Goal: Task Accomplishment & Management: Use online tool/utility

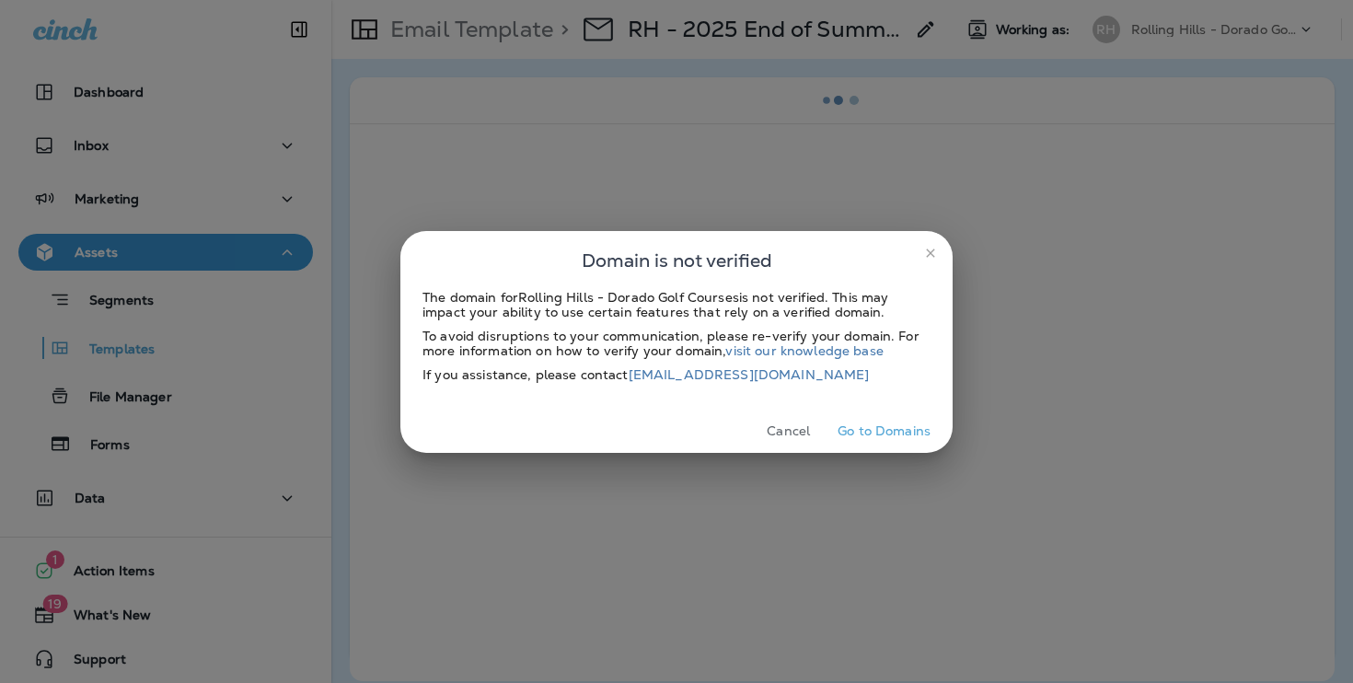
click at [787, 439] on button "Cancel" at bounding box center [788, 431] width 69 height 29
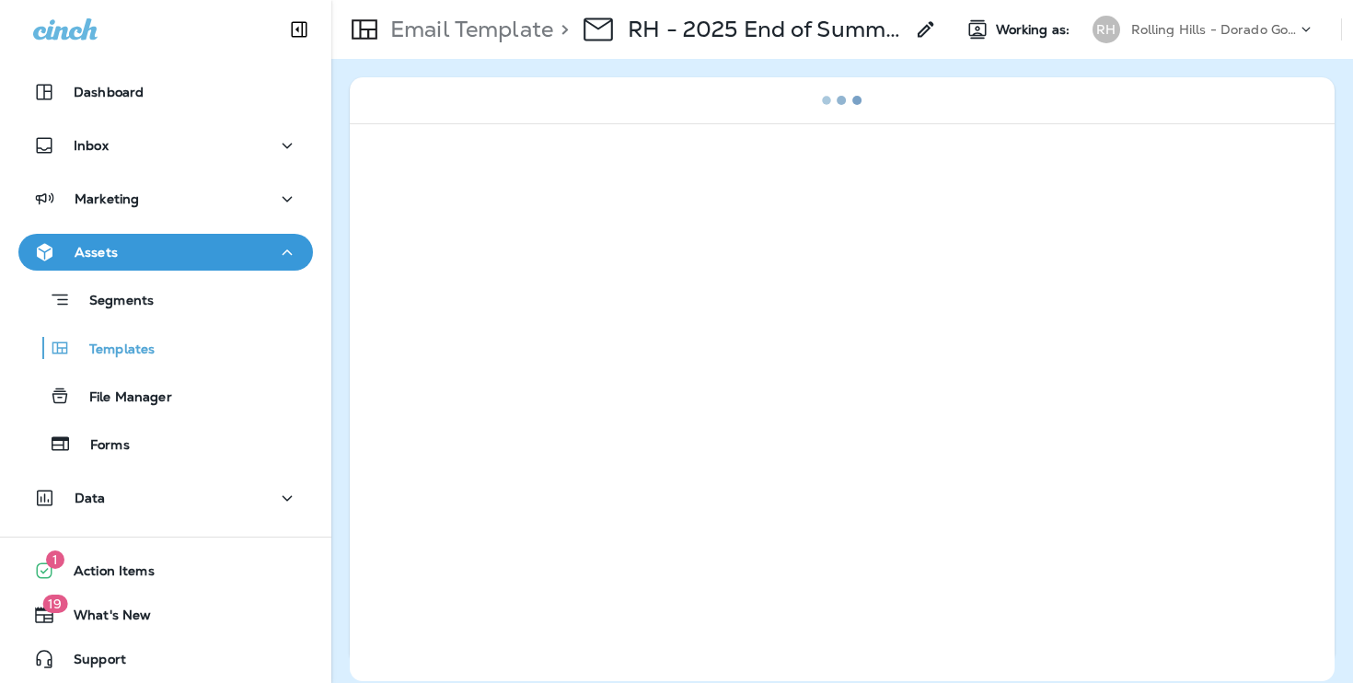
click at [1158, 17] on div "Rolling Hills - Dorado Golf Courses" at bounding box center [1214, 30] width 166 height 28
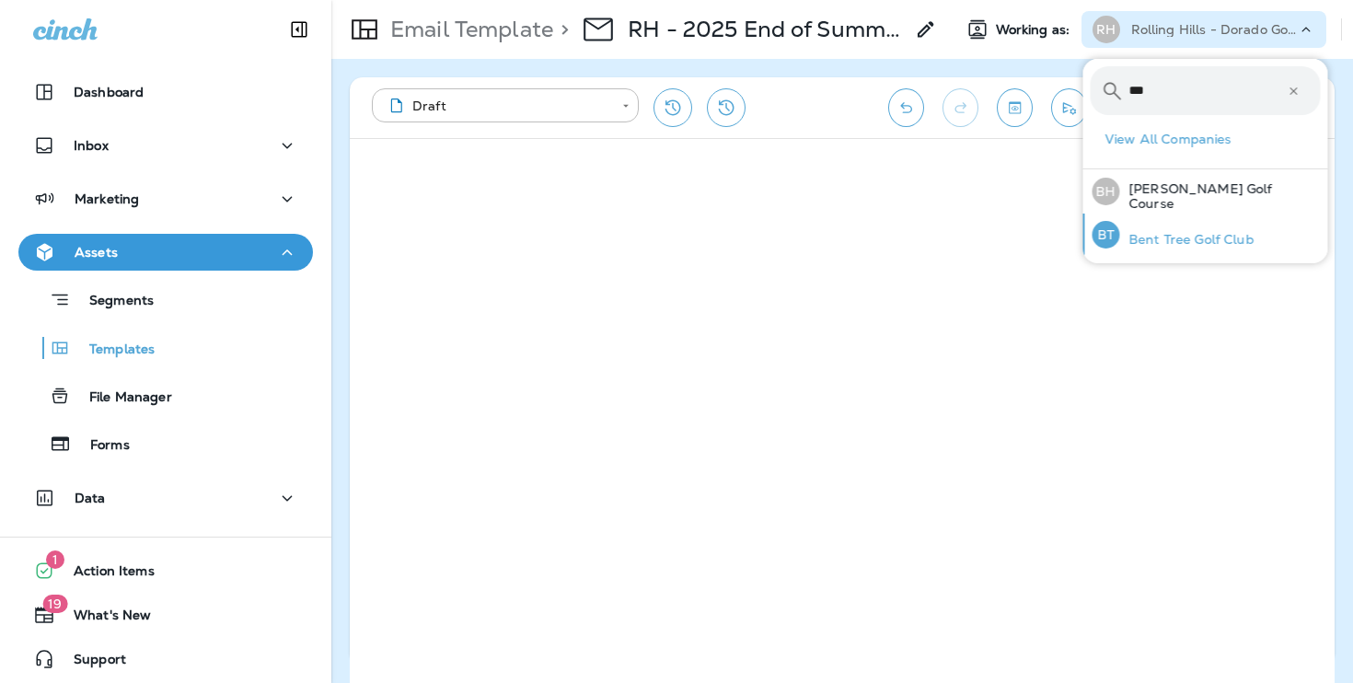
type input "***"
click at [1183, 239] on p "Bent Tree Golf Club" at bounding box center [1187, 239] width 134 height 15
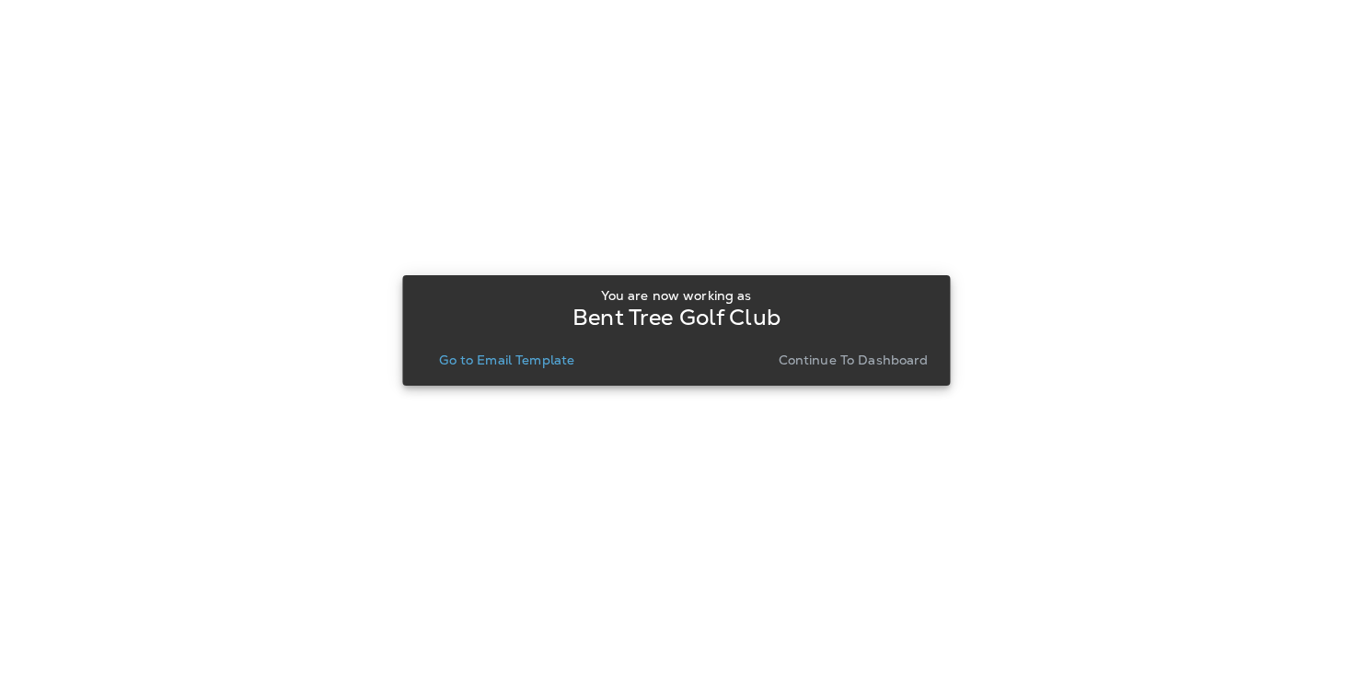
click at [849, 353] on p "Continue to Dashboard" at bounding box center [854, 360] width 150 height 15
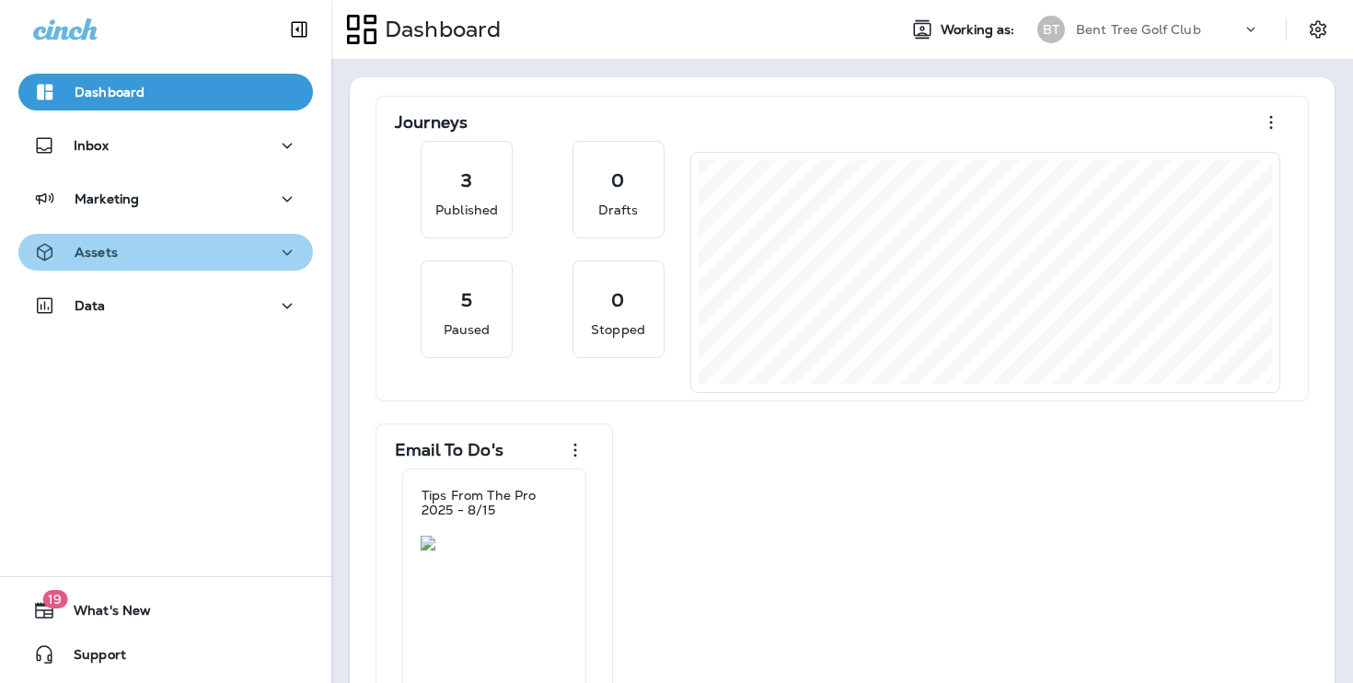
click at [290, 248] on icon "button" at bounding box center [287, 252] width 22 height 23
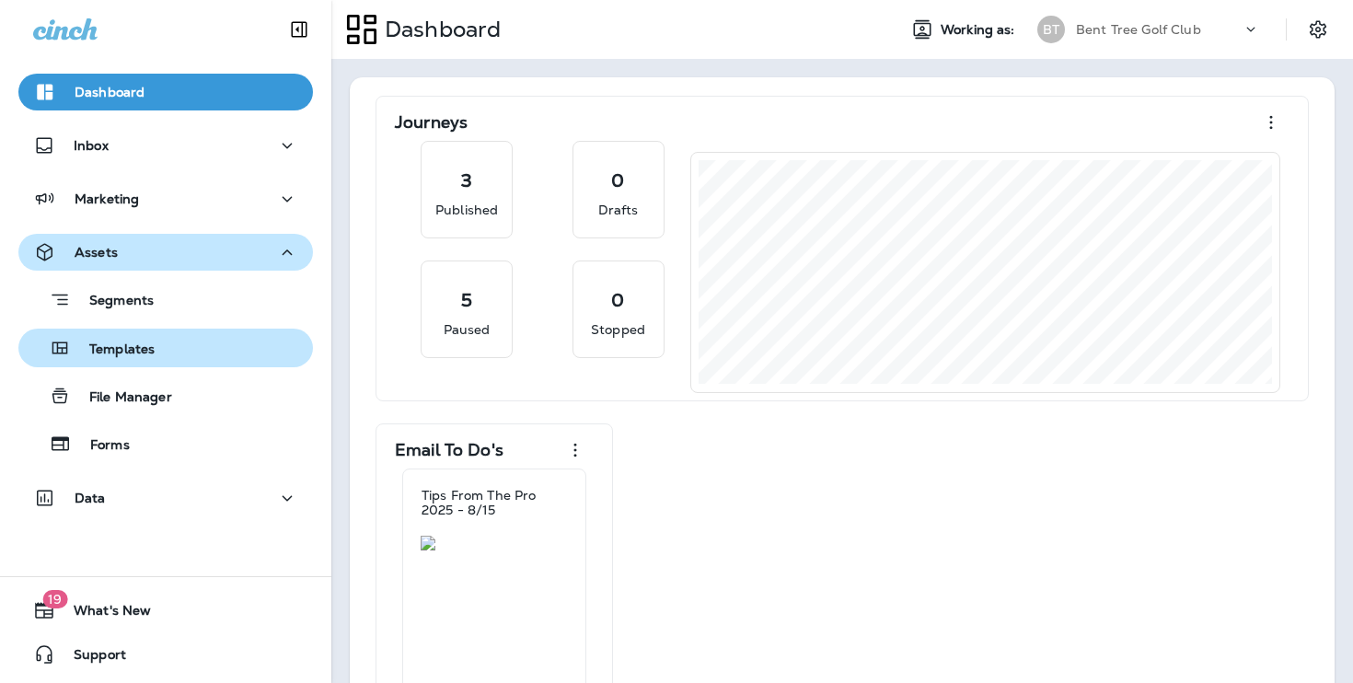
click at [245, 350] on div "Templates" at bounding box center [166, 348] width 280 height 28
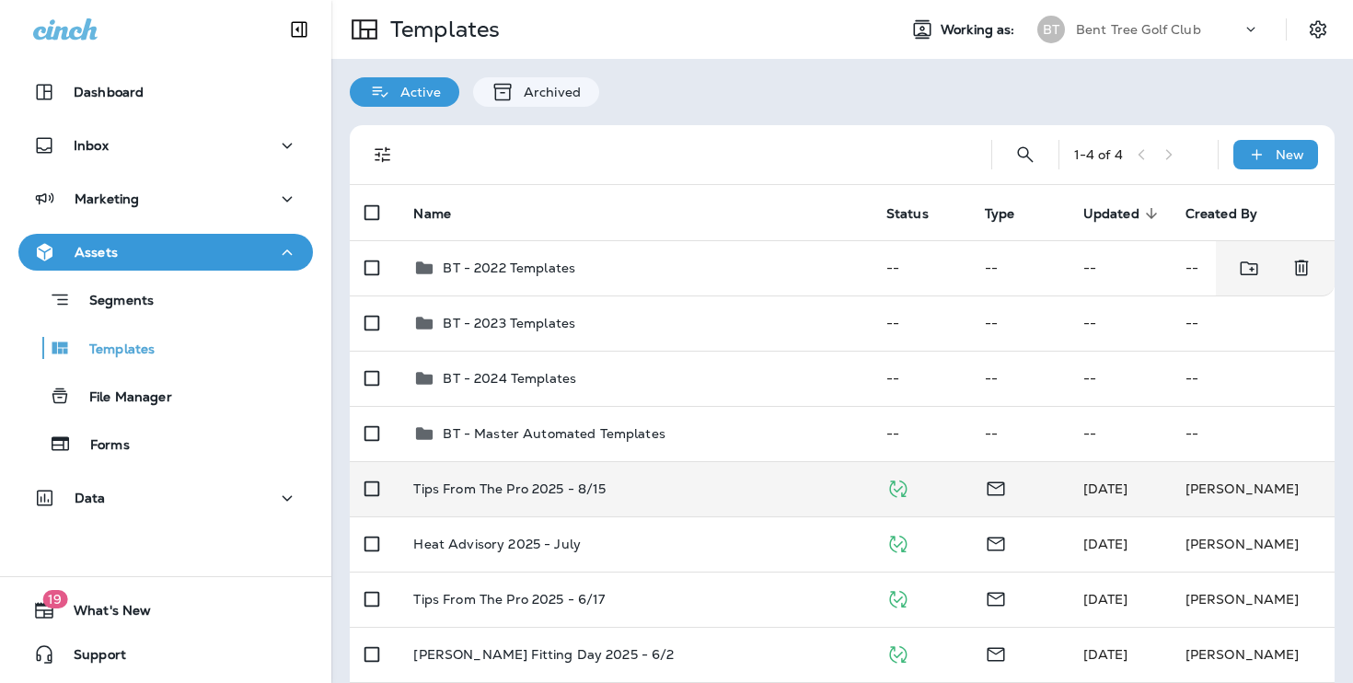
click at [646, 286] on td "BT - 2022 Templates" at bounding box center [635, 267] width 472 height 55
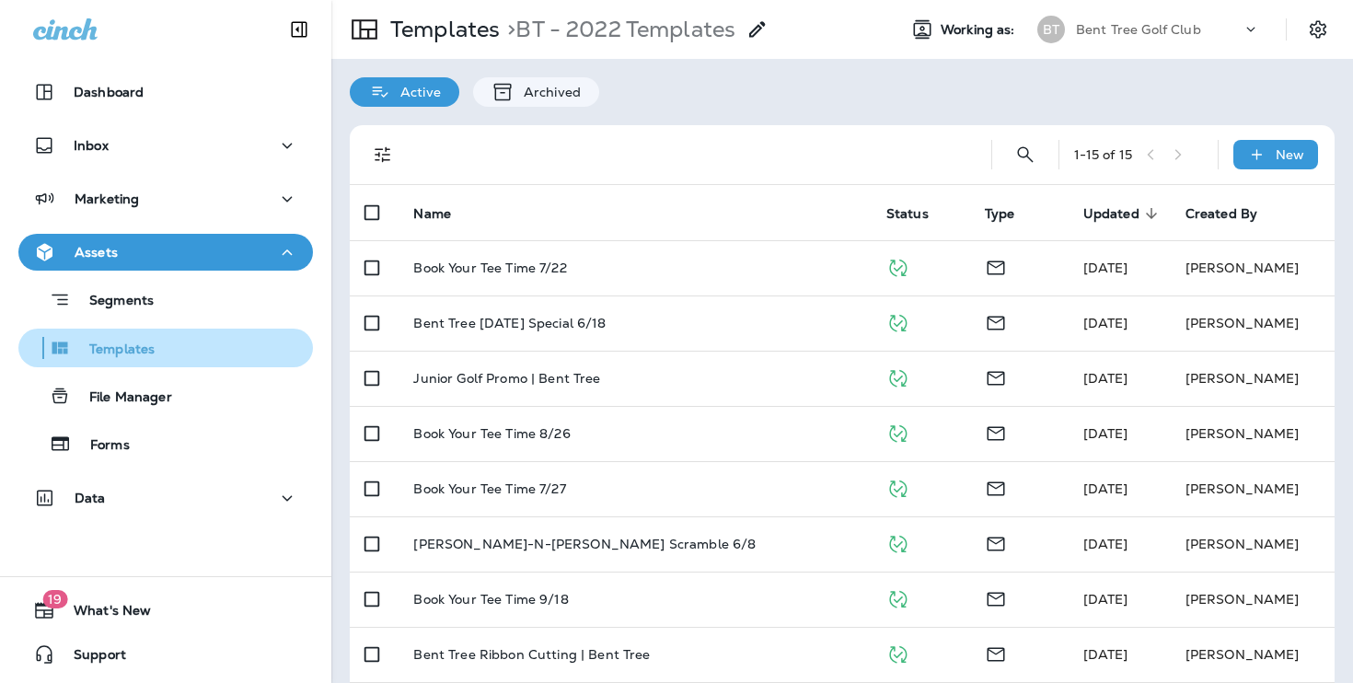
click at [216, 354] on div "Templates" at bounding box center [166, 348] width 280 height 28
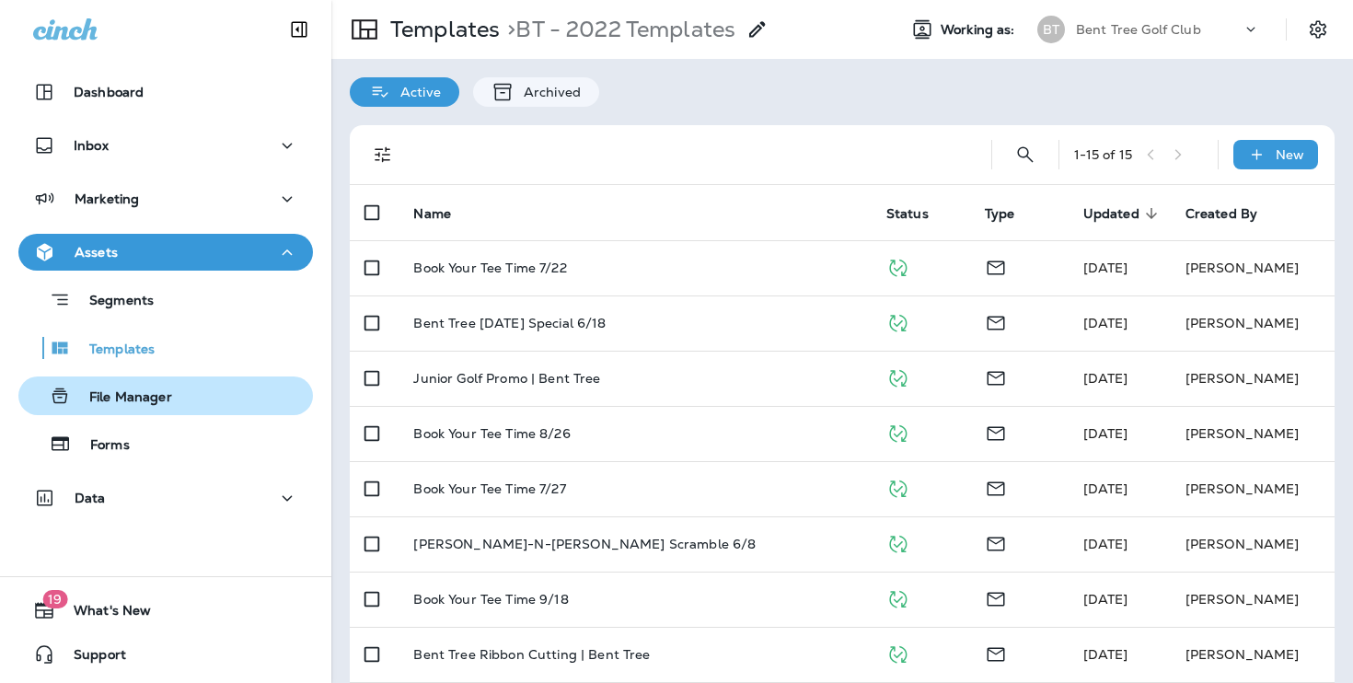
click at [209, 393] on div "File Manager" at bounding box center [166, 396] width 280 height 28
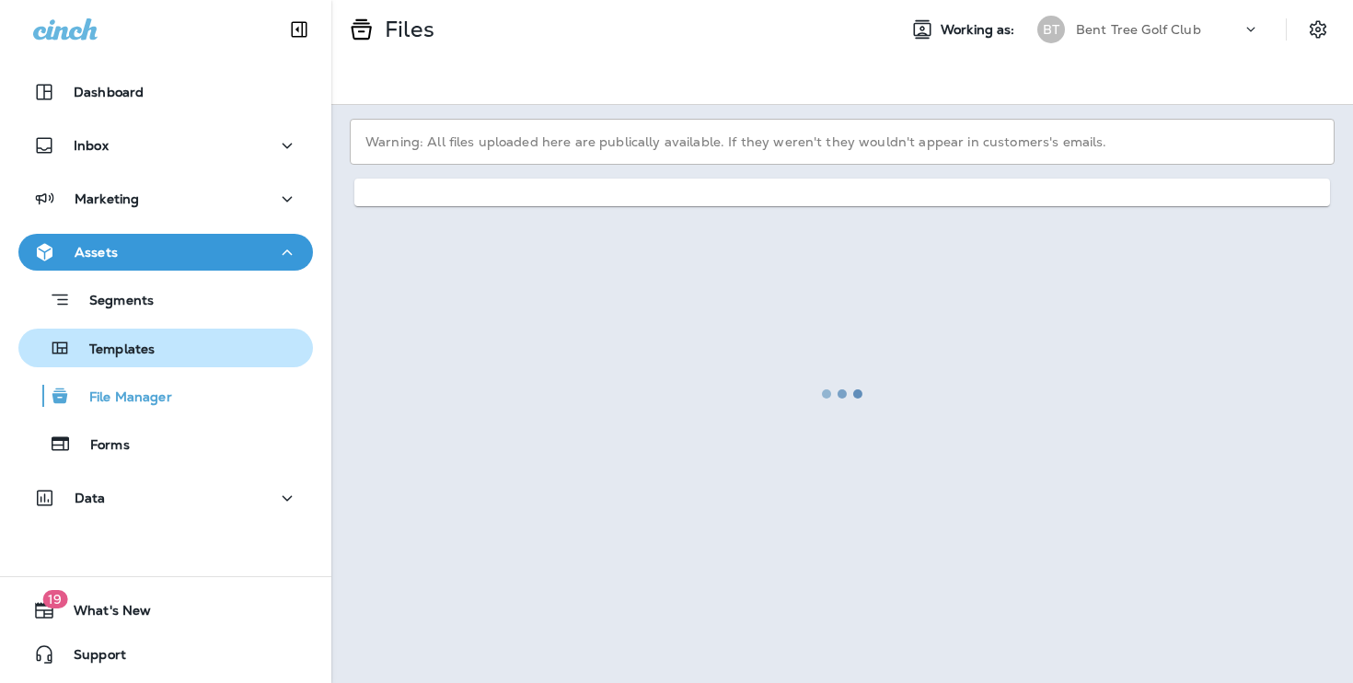
click at [209, 355] on div "Templates" at bounding box center [166, 348] width 280 height 28
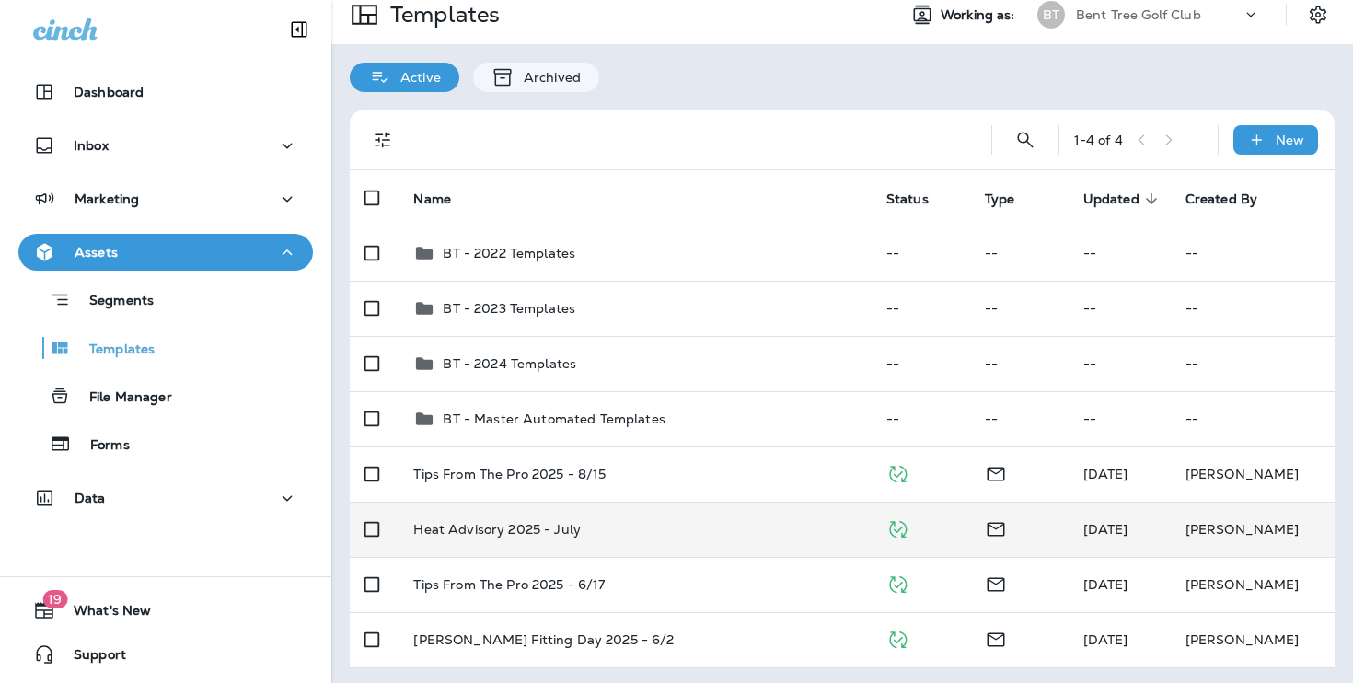
scroll to position [17, 0]
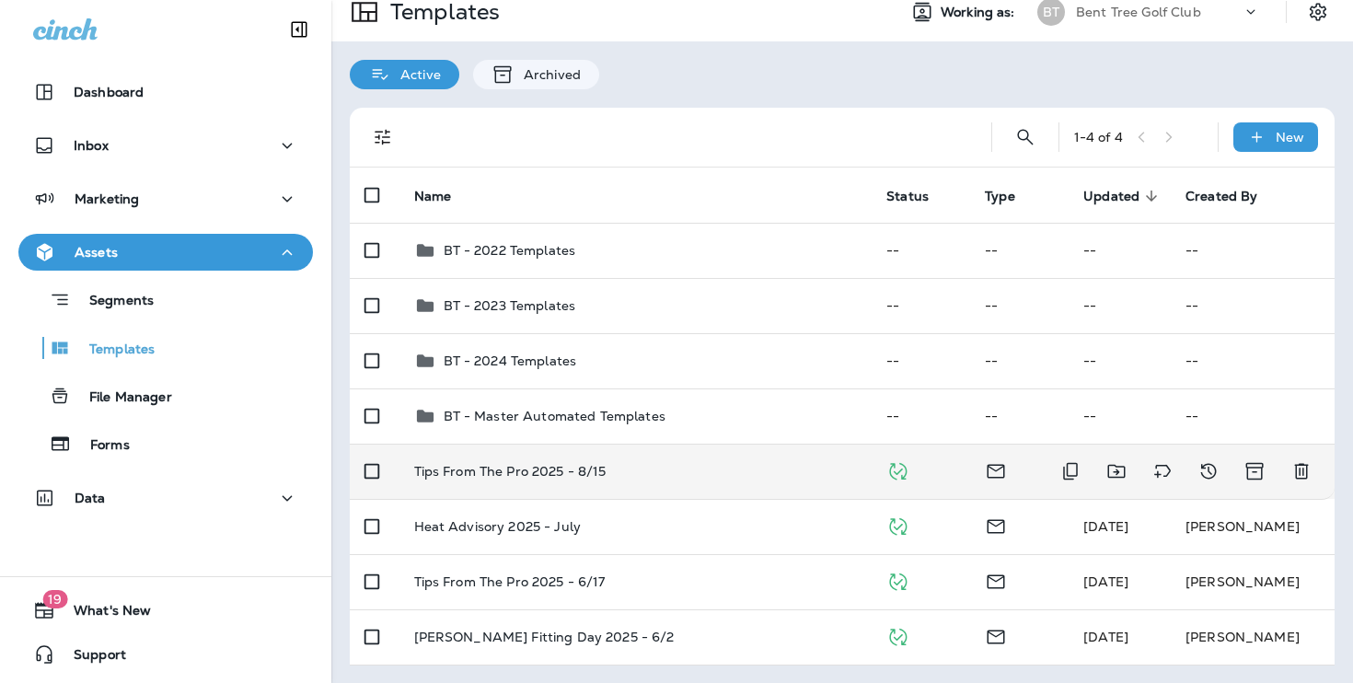
click at [665, 492] on td "Tips From The Pro 2025 - 8/15" at bounding box center [636, 471] width 473 height 55
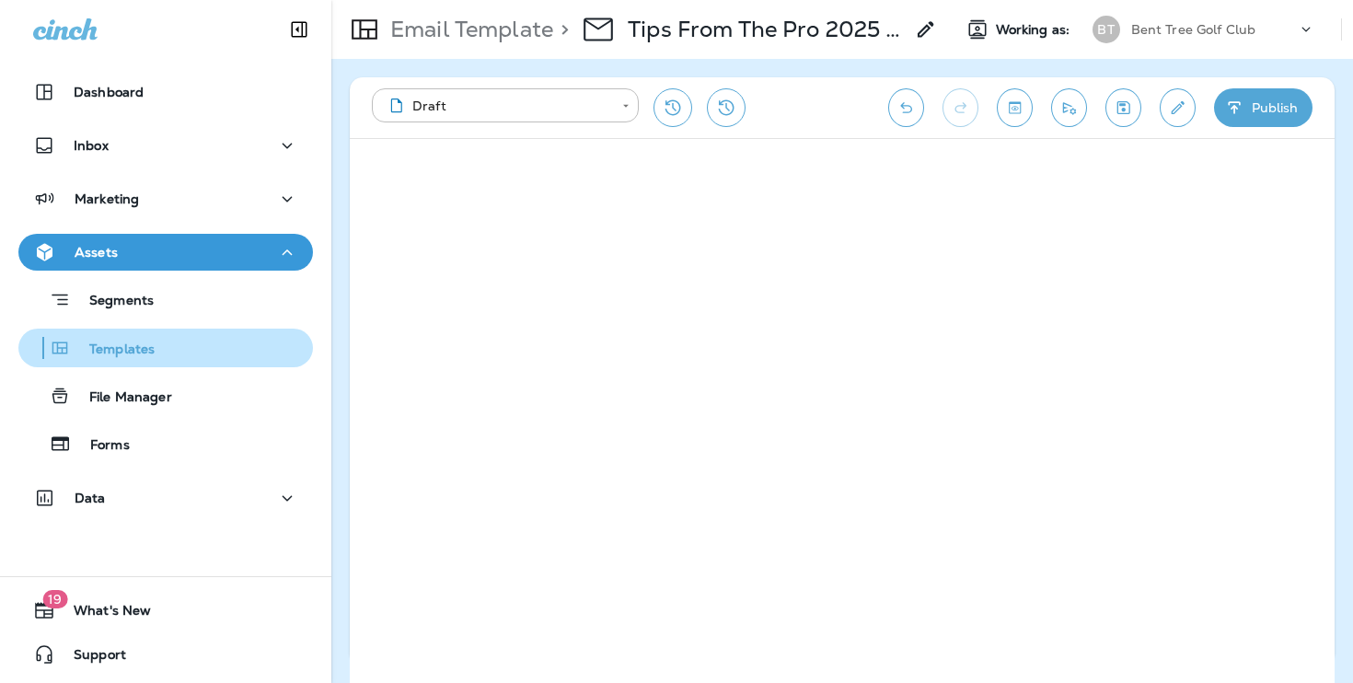
click at [106, 347] on p "Templates" at bounding box center [113, 350] width 84 height 17
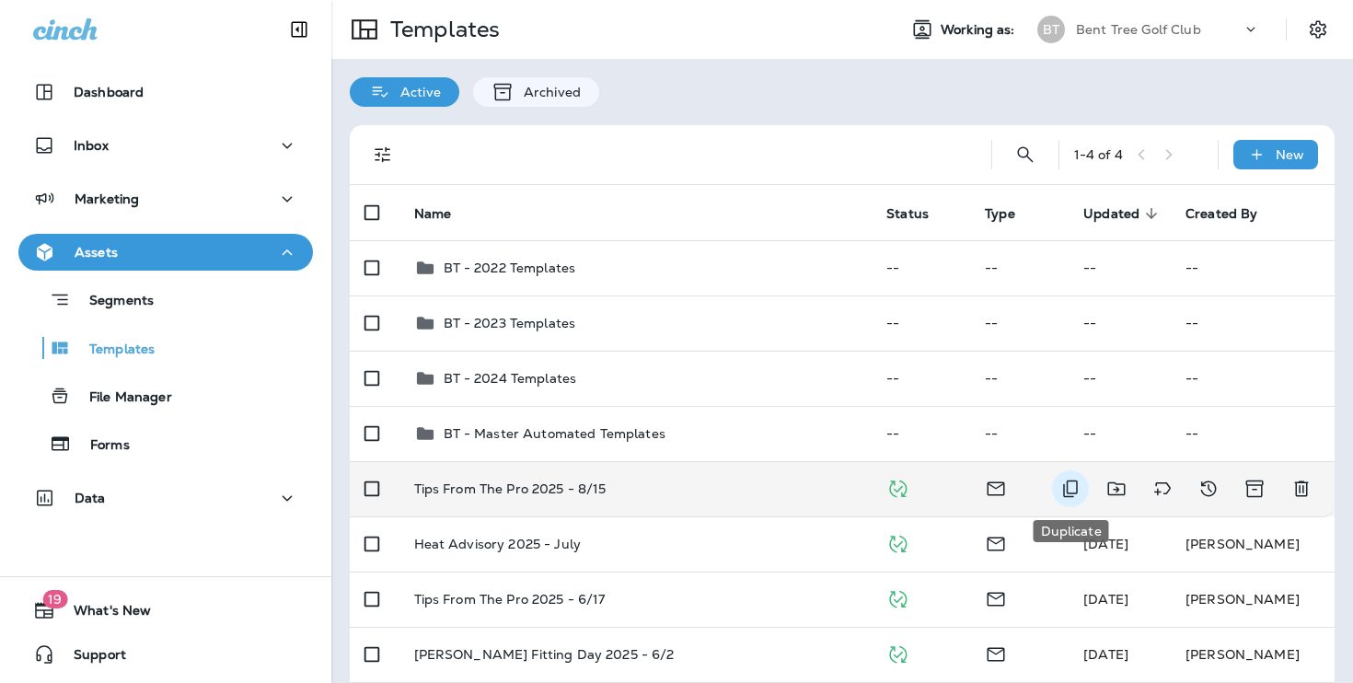
click at [1073, 484] on icon "Duplicate" at bounding box center [1071, 489] width 22 height 22
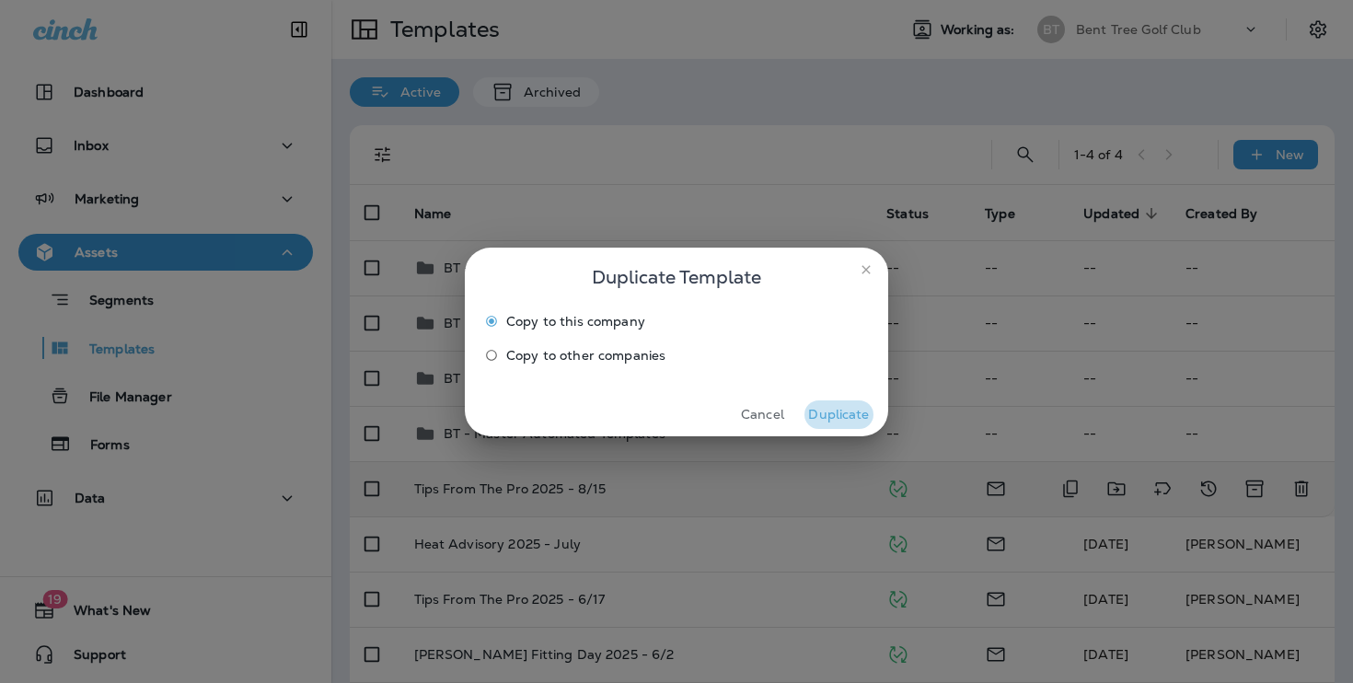
click at [861, 412] on button "Duplicate" at bounding box center [839, 414] width 69 height 29
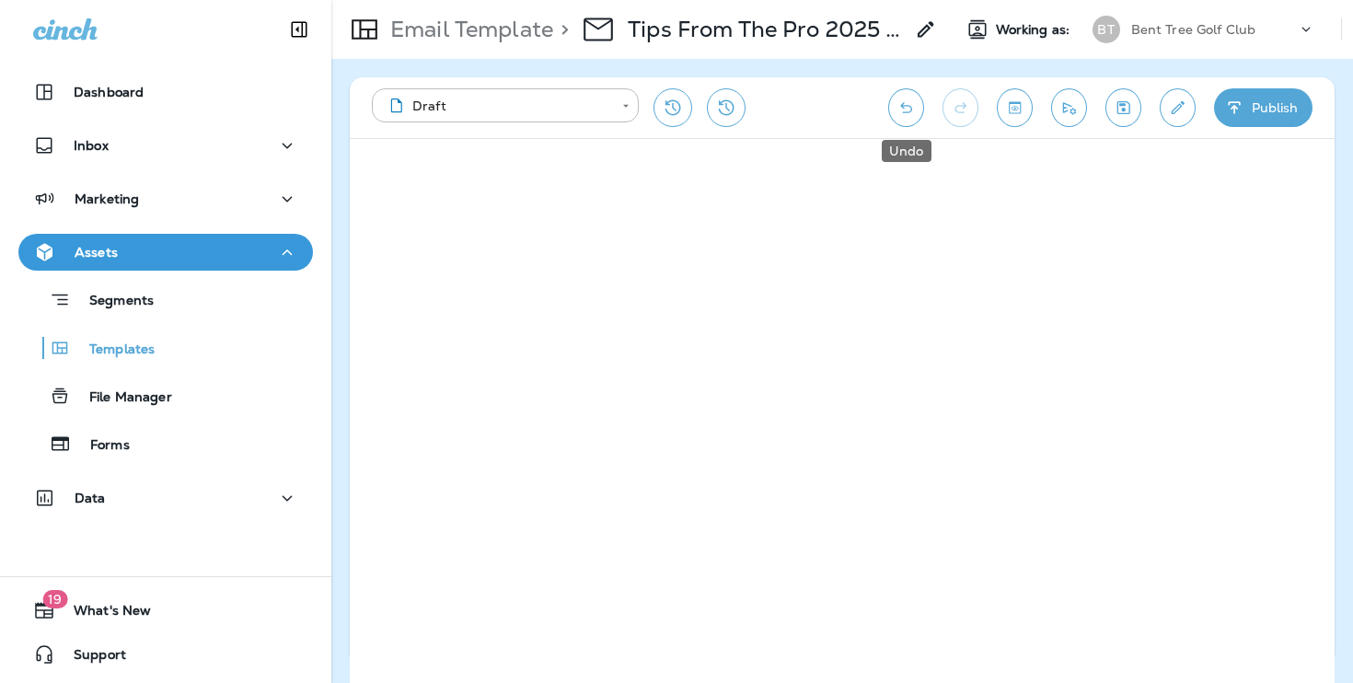
click at [900, 110] on icon "Undo" at bounding box center [906, 108] width 19 height 18
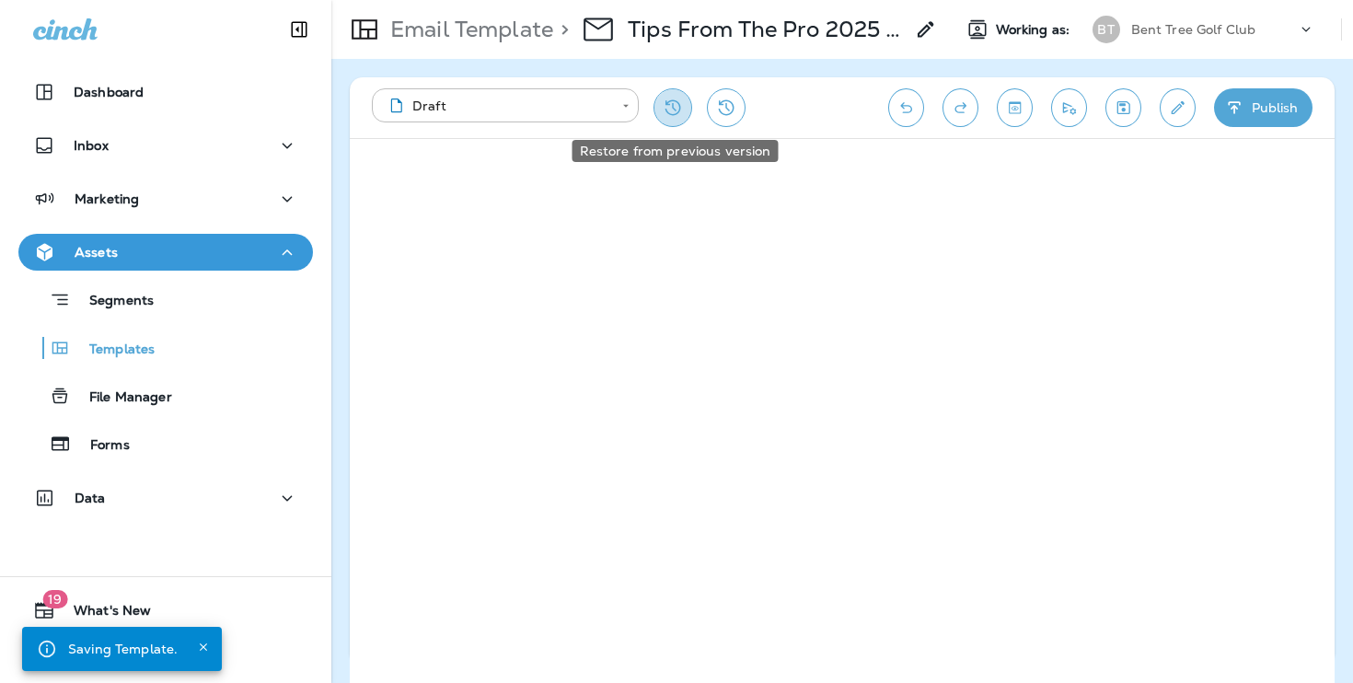
click at [678, 108] on icon "Restore from previous version" at bounding box center [673, 108] width 22 height 22
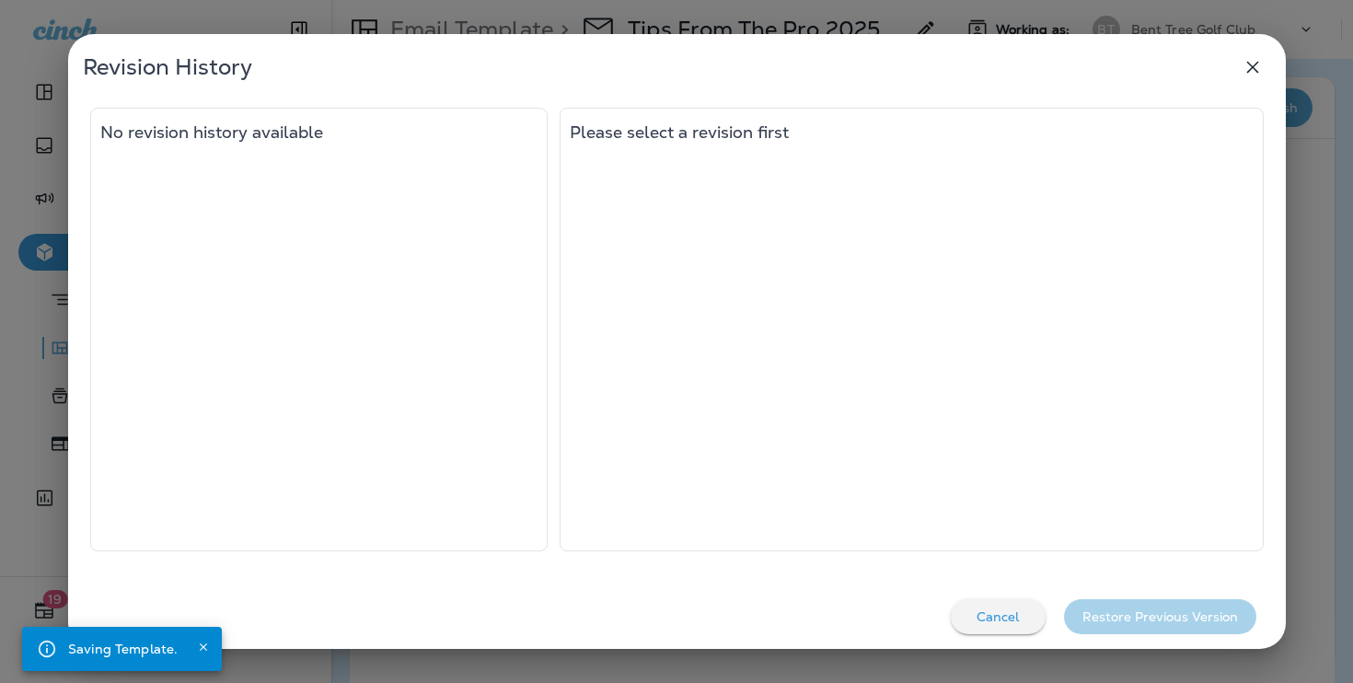
click at [1254, 70] on icon "button" at bounding box center [1253, 67] width 22 height 22
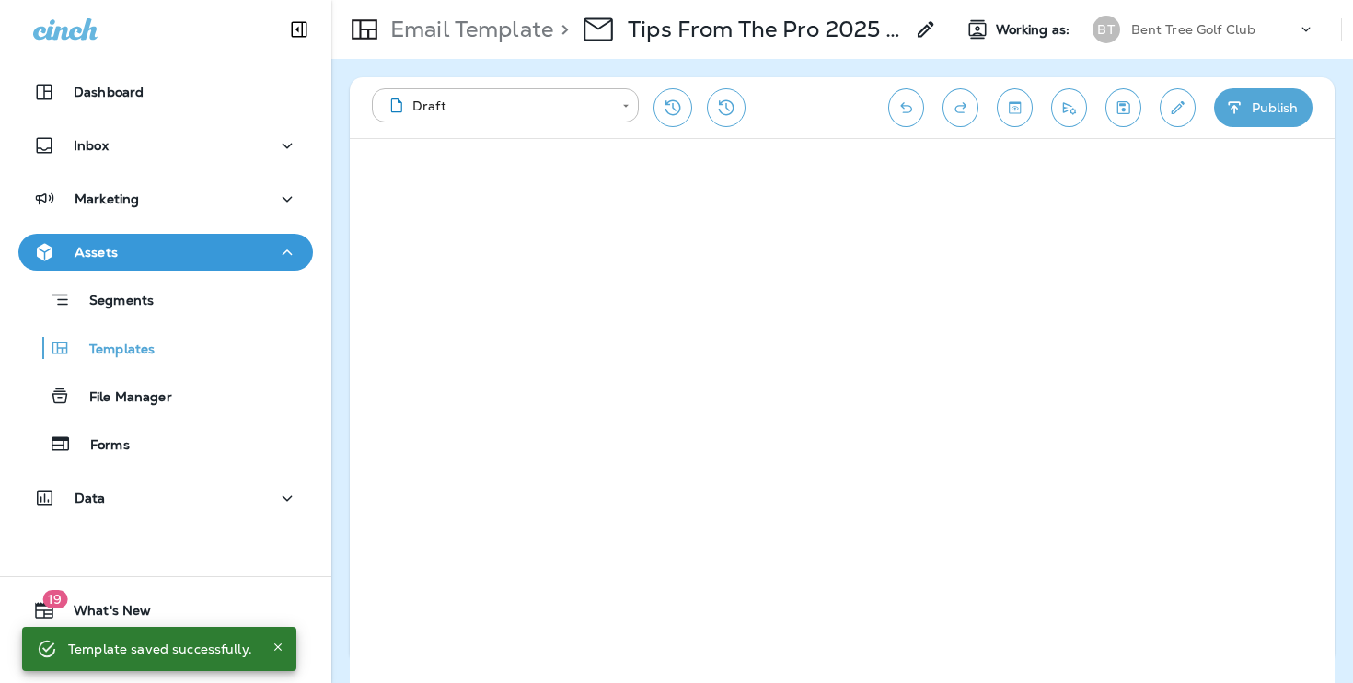
click at [911, 102] on icon "Undo" at bounding box center [906, 108] width 19 height 18
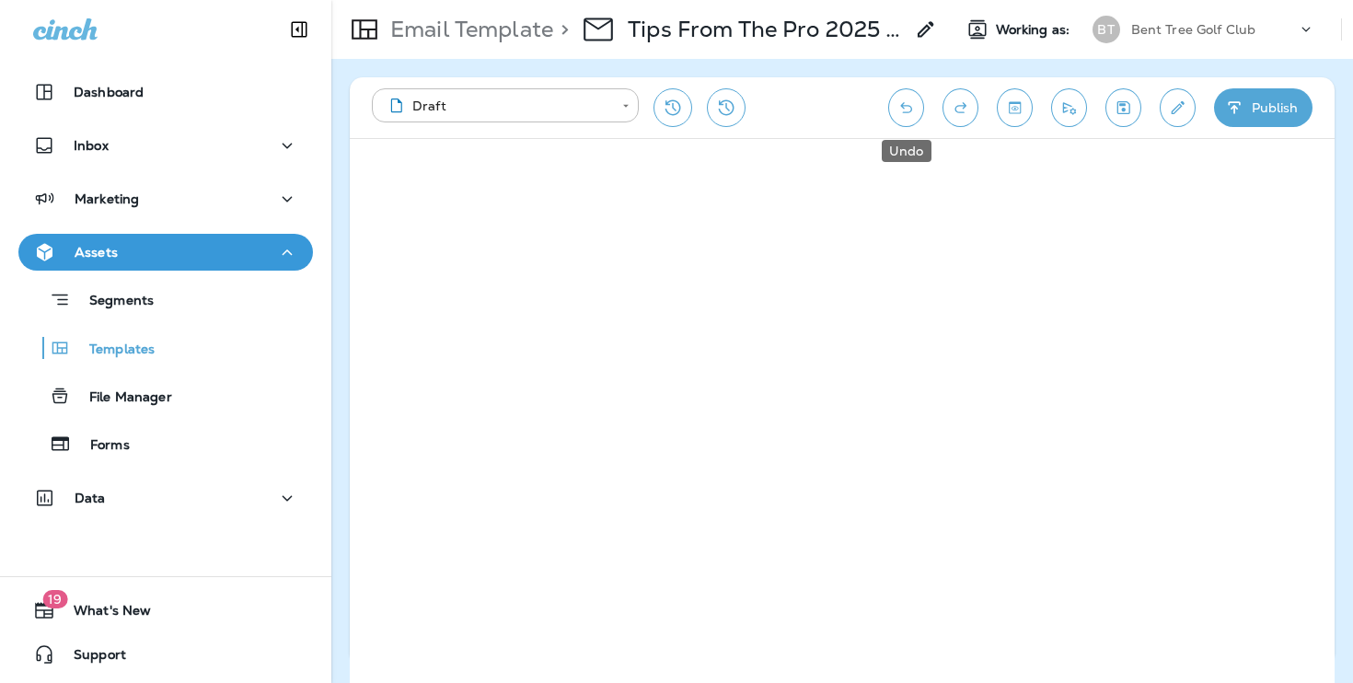
click at [911, 102] on icon "Undo" at bounding box center [906, 108] width 19 height 18
click at [951, 108] on icon "Redo" at bounding box center [960, 108] width 19 height 18
click at [898, 100] on icon "Undo" at bounding box center [906, 108] width 19 height 18
click at [1185, 100] on icon "Edit details" at bounding box center [1177, 108] width 19 height 18
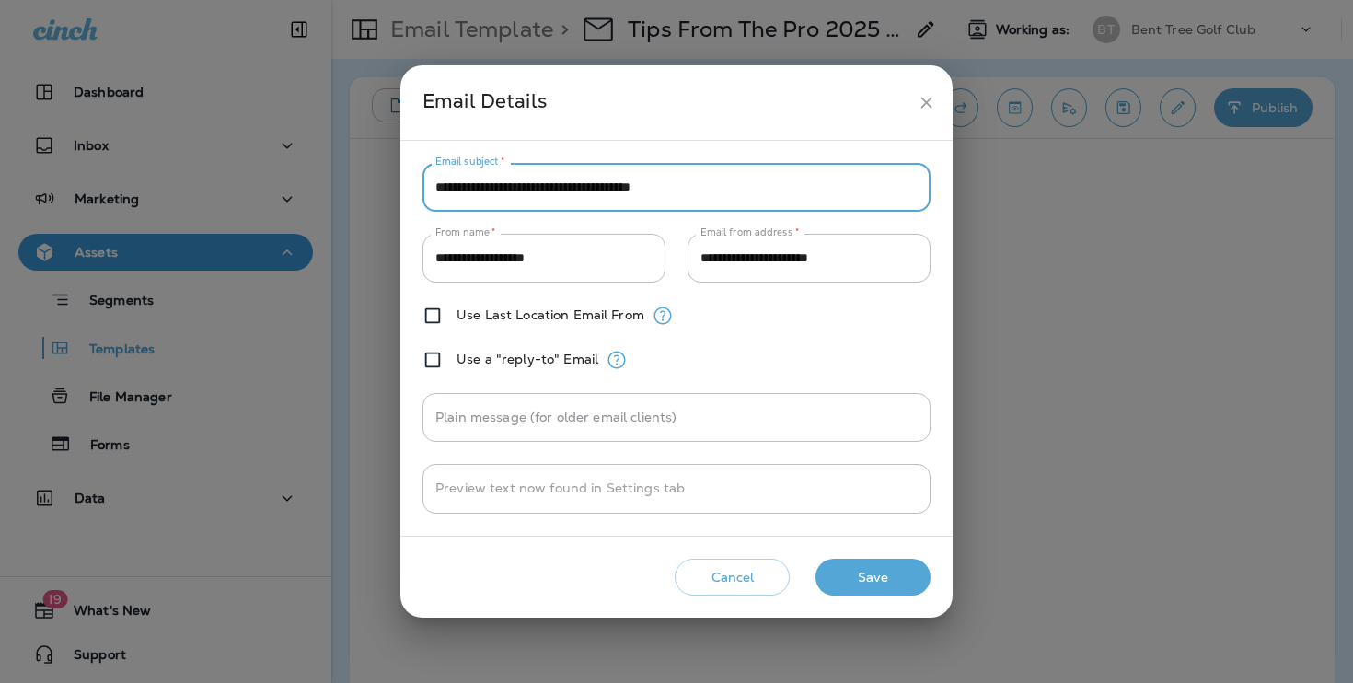
drag, startPoint x: 748, startPoint y: 198, endPoint x: 599, endPoint y: 198, distance: 148.2
click at [599, 198] on input "**********" at bounding box center [677, 187] width 508 height 49
drag, startPoint x: 547, startPoint y: 186, endPoint x: 911, endPoint y: 205, distance: 365.1
click at [911, 205] on input "**********" at bounding box center [677, 187] width 508 height 49
paste input "text"
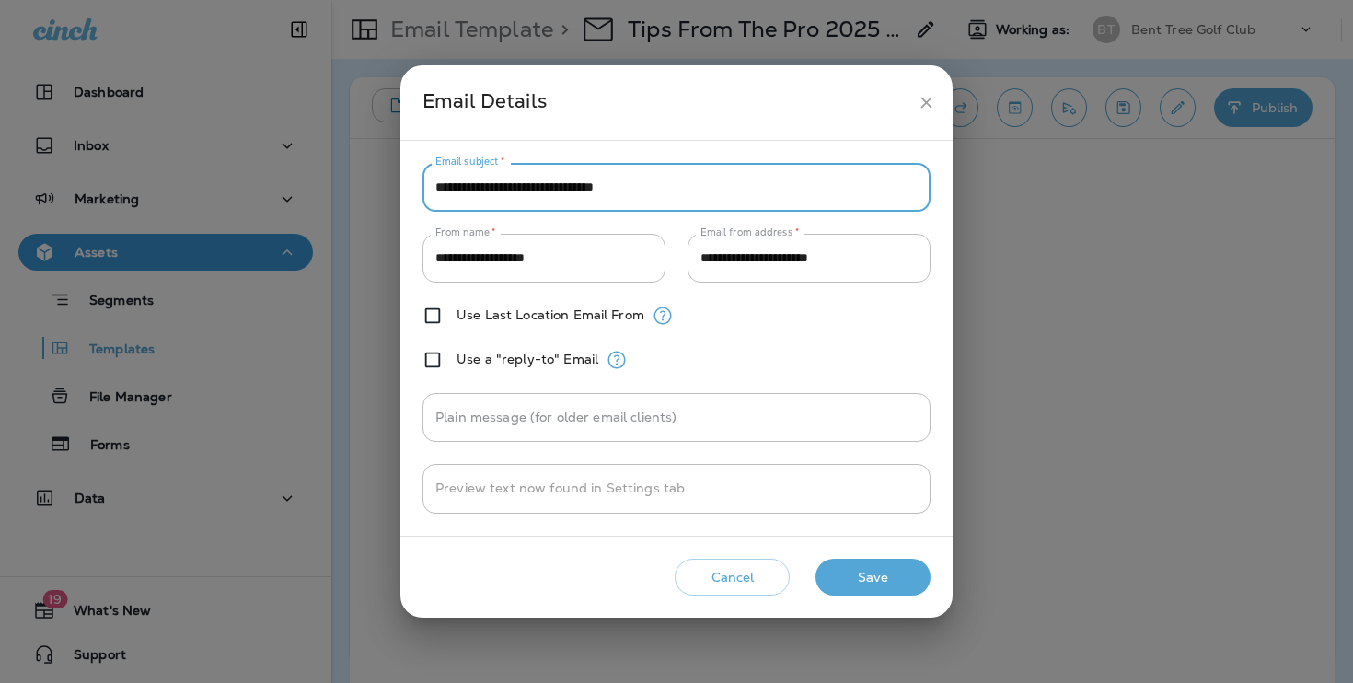
click at [547, 184] on input "**********" at bounding box center [677, 187] width 508 height 49
type input "**********"
click at [884, 582] on button "Save" at bounding box center [873, 578] width 115 height 38
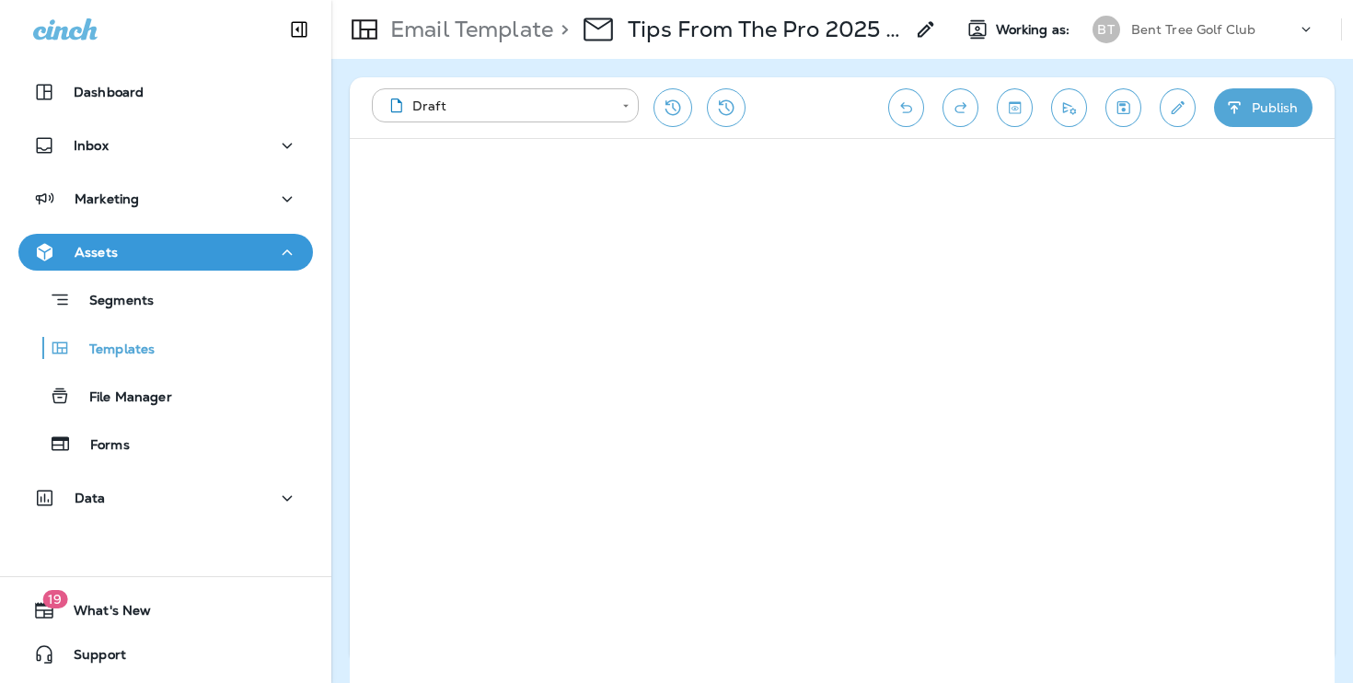
click at [946, 20] on div "Working as: BT Bent Tree Golf Club" at bounding box center [1172, 29] width 471 height 37
click at [911, 29] on div "> Tips From The Pro 2025 - 8/15 Copy" at bounding box center [745, 30] width 384 height 52
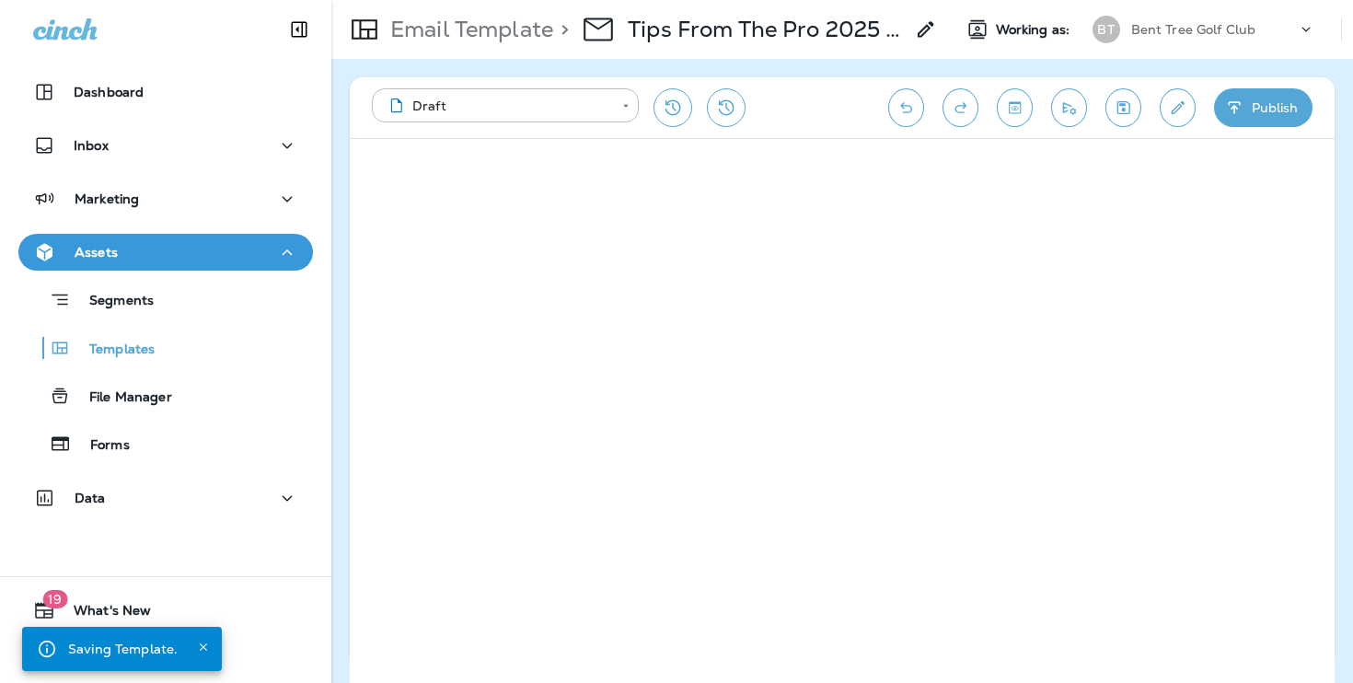
click at [924, 32] on icon at bounding box center [926, 29] width 22 height 22
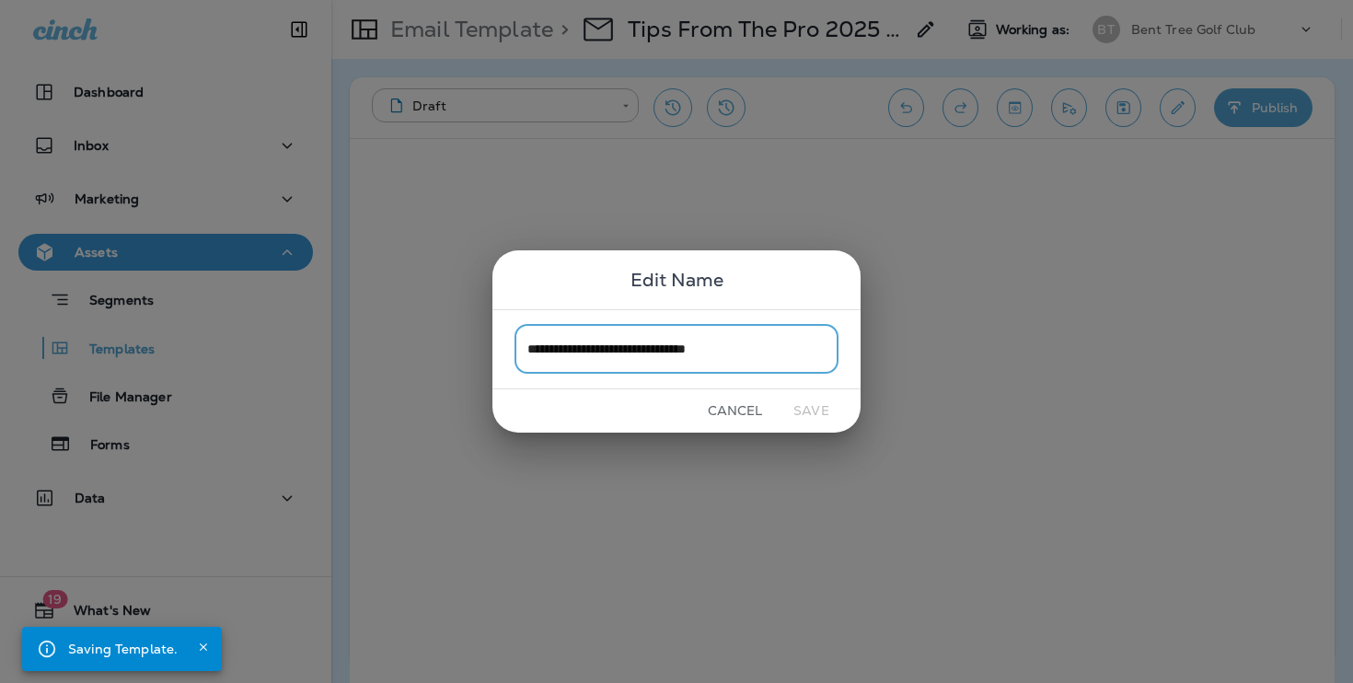
click at [768, 345] on input "**********" at bounding box center [677, 349] width 324 height 49
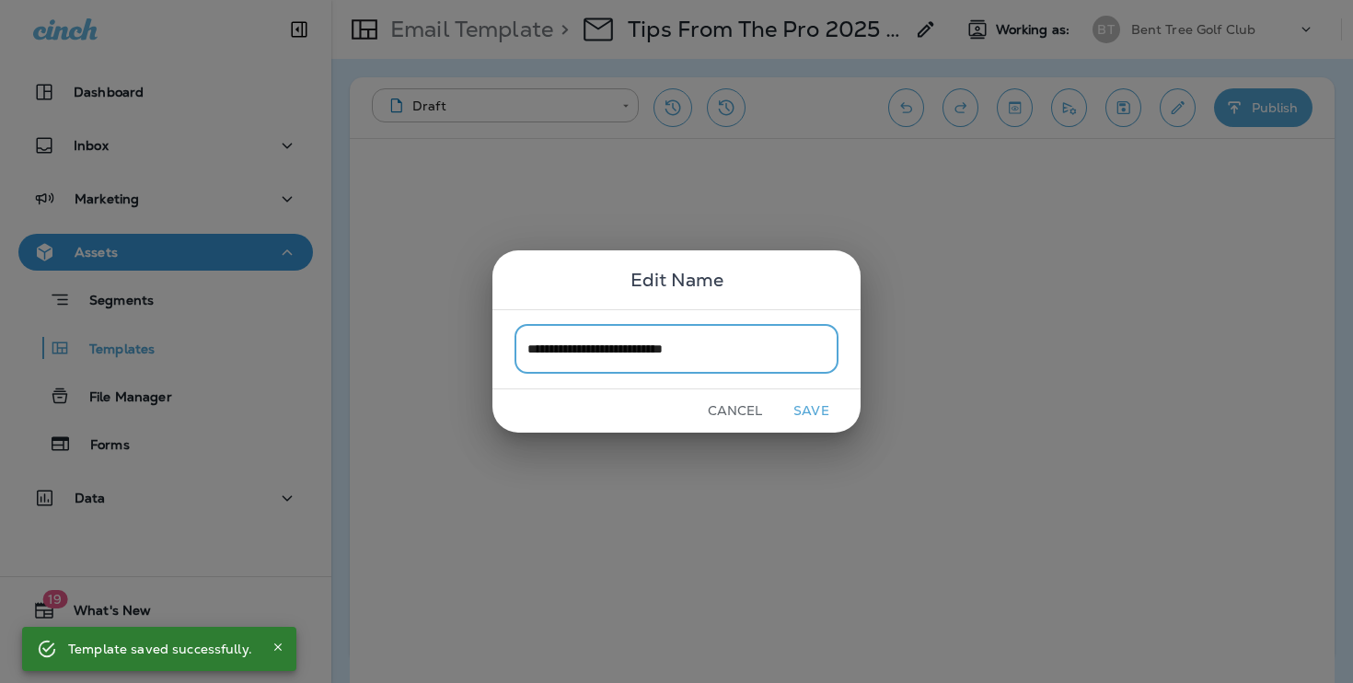
click at [694, 349] on input "**********" at bounding box center [677, 349] width 324 height 49
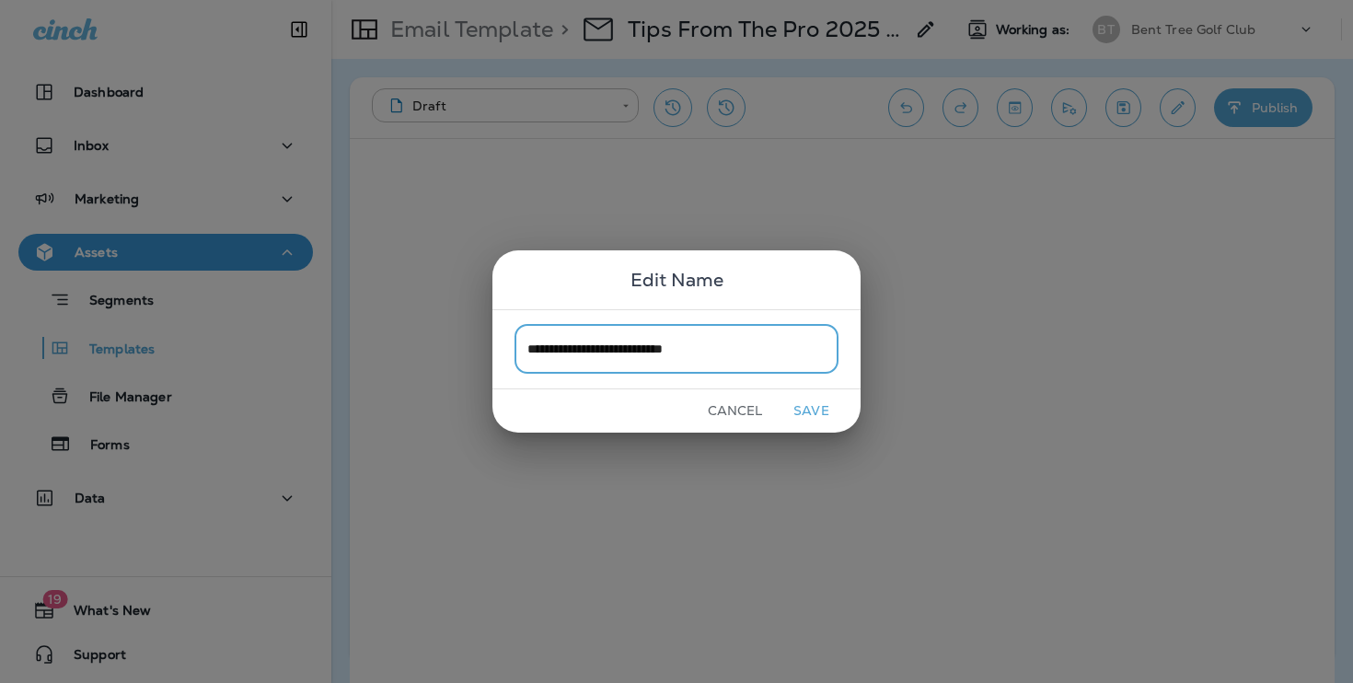
type input "**********"
click at [810, 412] on button "Save" at bounding box center [811, 411] width 69 height 29
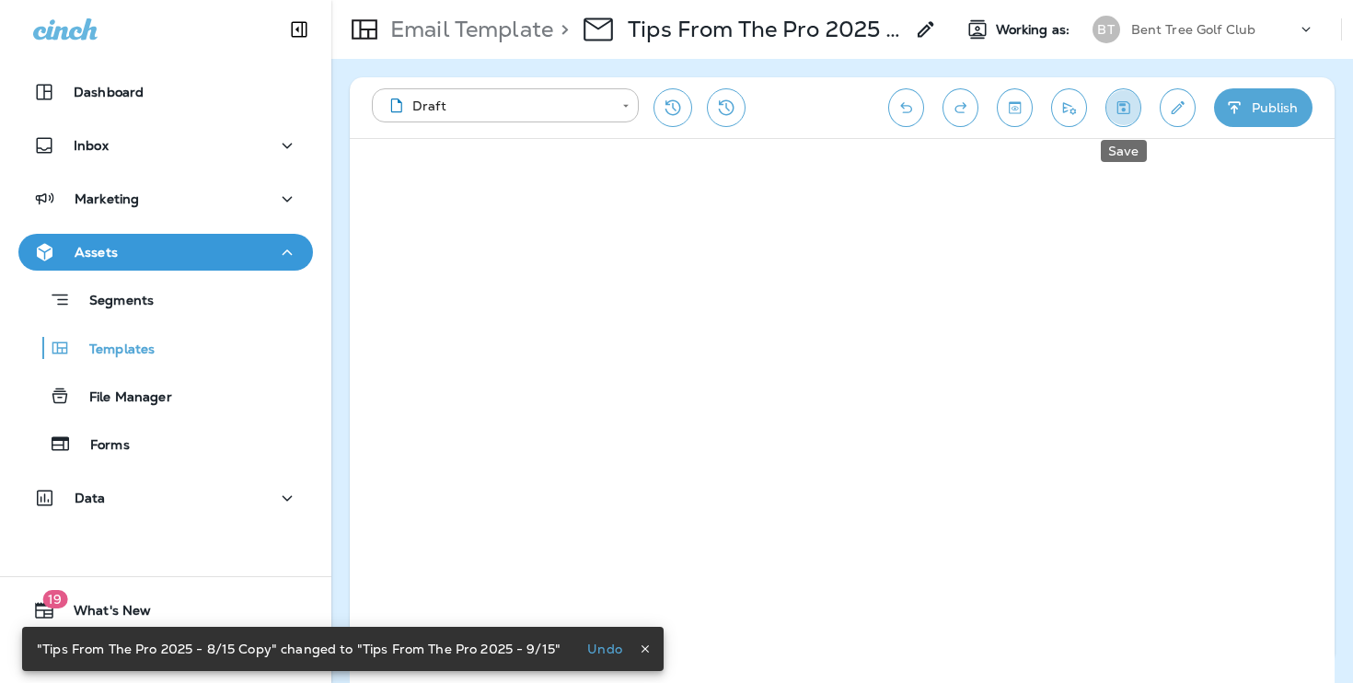
click at [1134, 112] on button "Save" at bounding box center [1124, 107] width 36 height 39
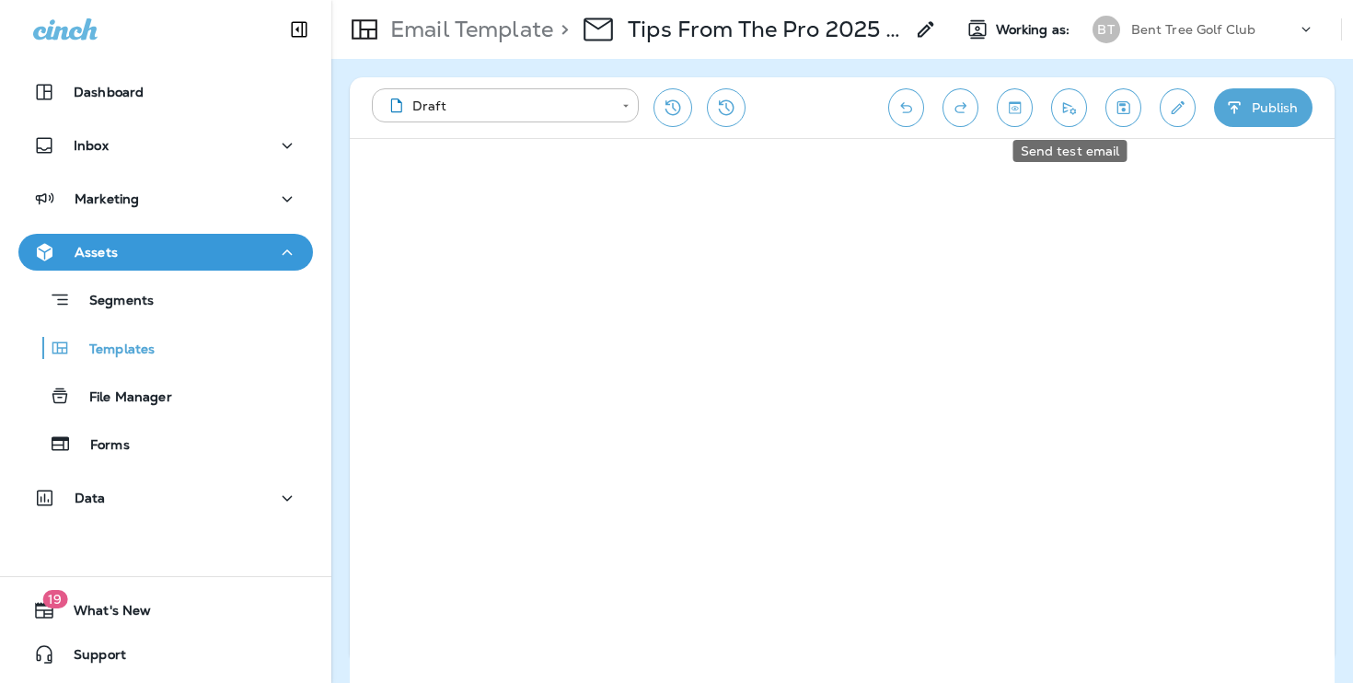
click at [1075, 120] on button "Send test email" at bounding box center [1069, 107] width 36 height 39
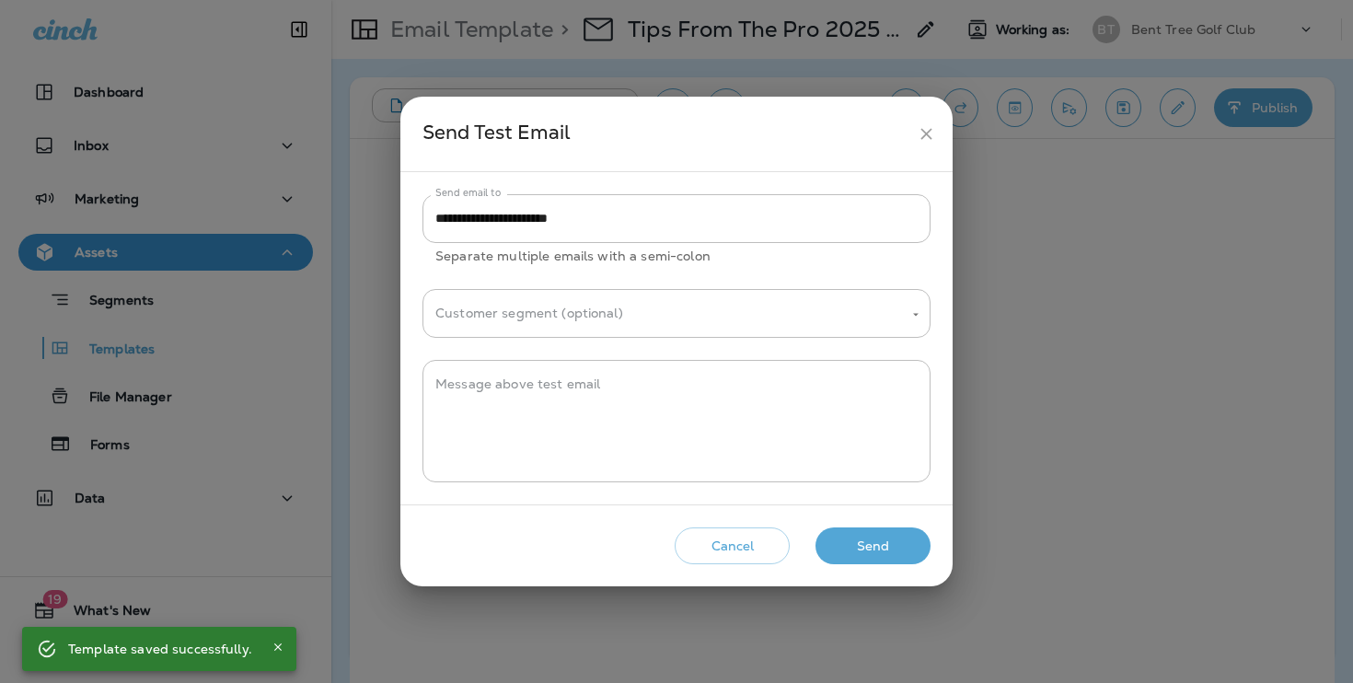
click at [853, 540] on button "Send" at bounding box center [873, 547] width 115 height 38
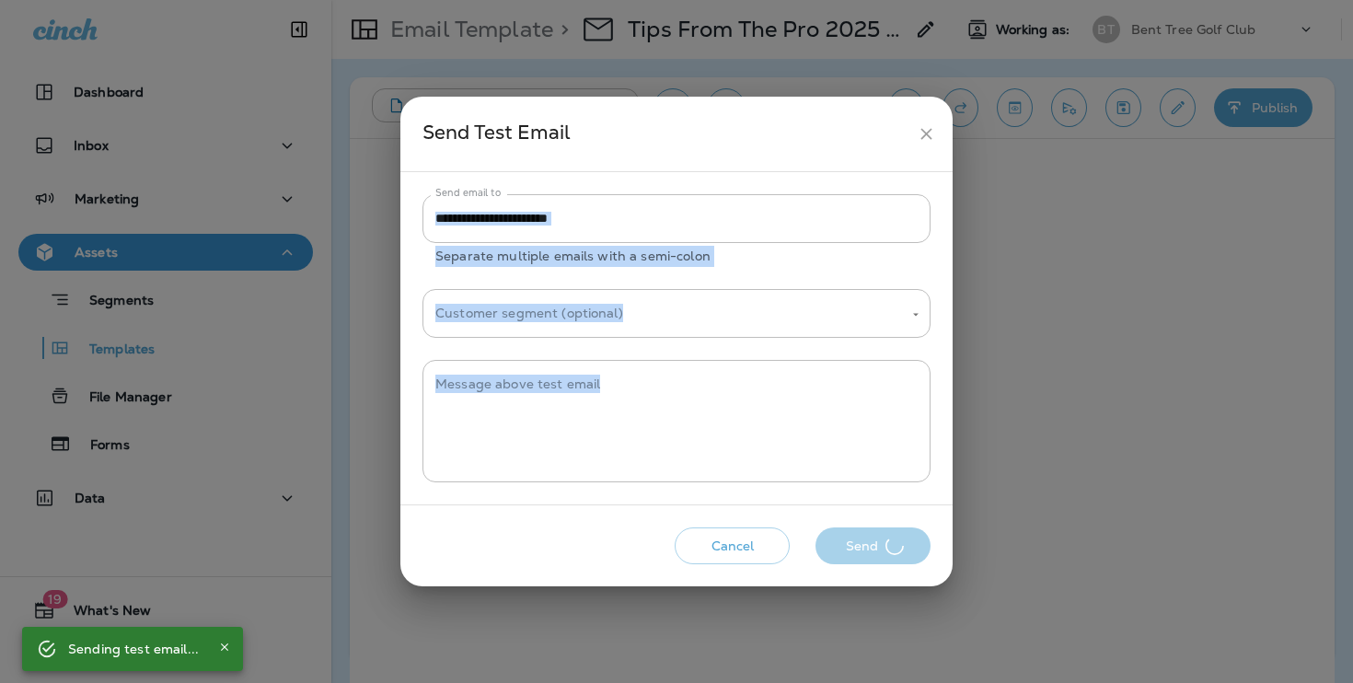
click at [853, 540] on div "Cancel Send" at bounding box center [676, 546] width 523 height 52
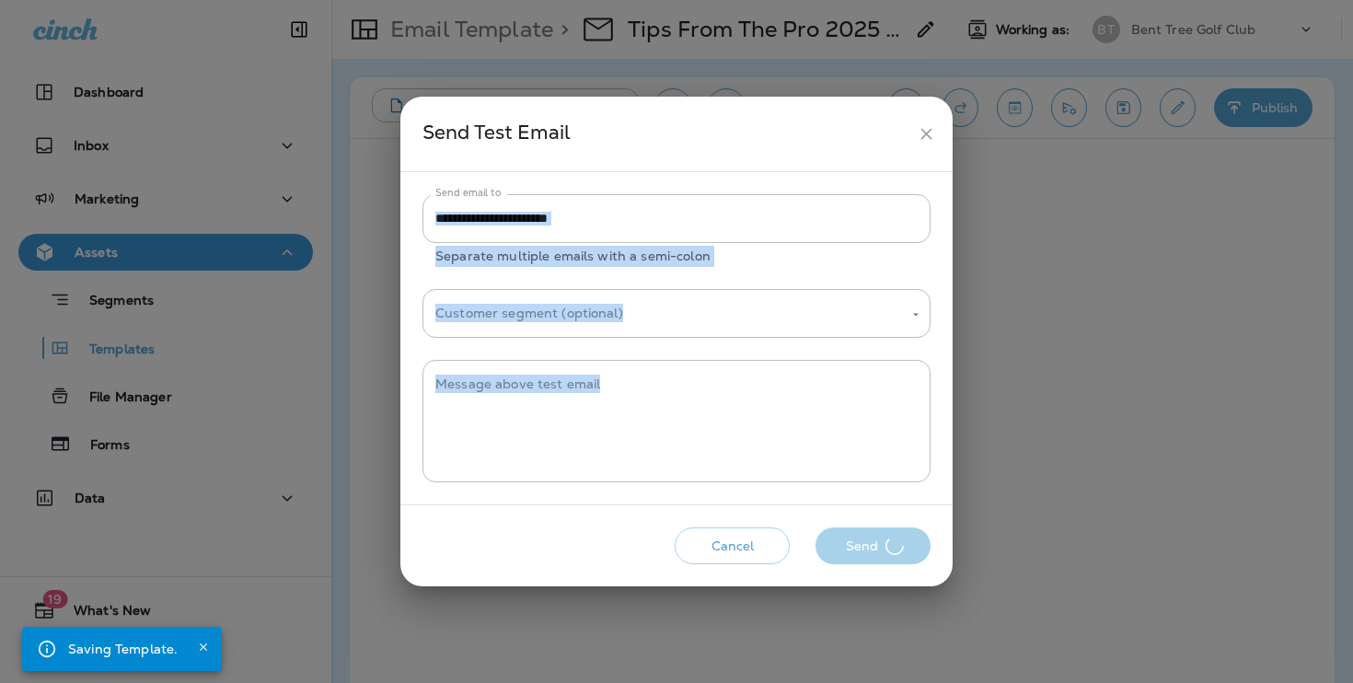
click at [853, 540] on div "Cancel Send" at bounding box center [676, 546] width 523 height 52
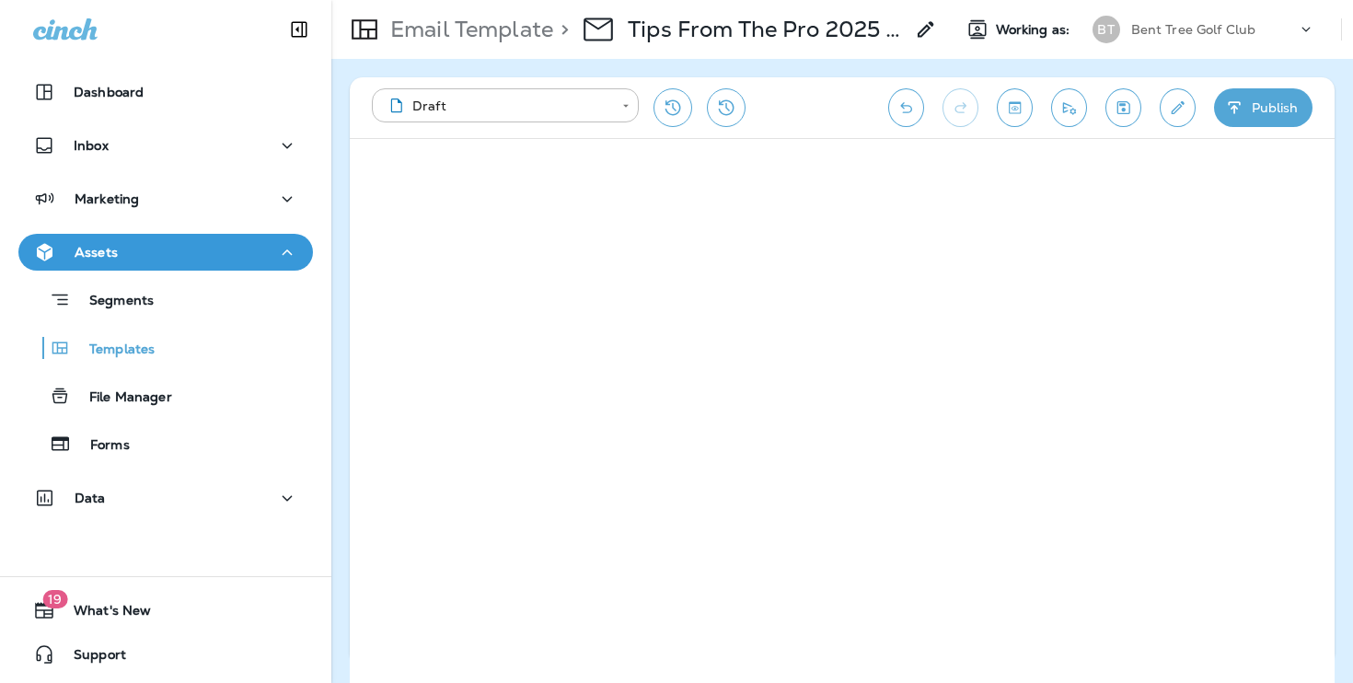
click at [1131, 115] on icon "Save" at bounding box center [1123, 108] width 19 height 18
click at [1077, 117] on button "Send test email" at bounding box center [1069, 107] width 36 height 39
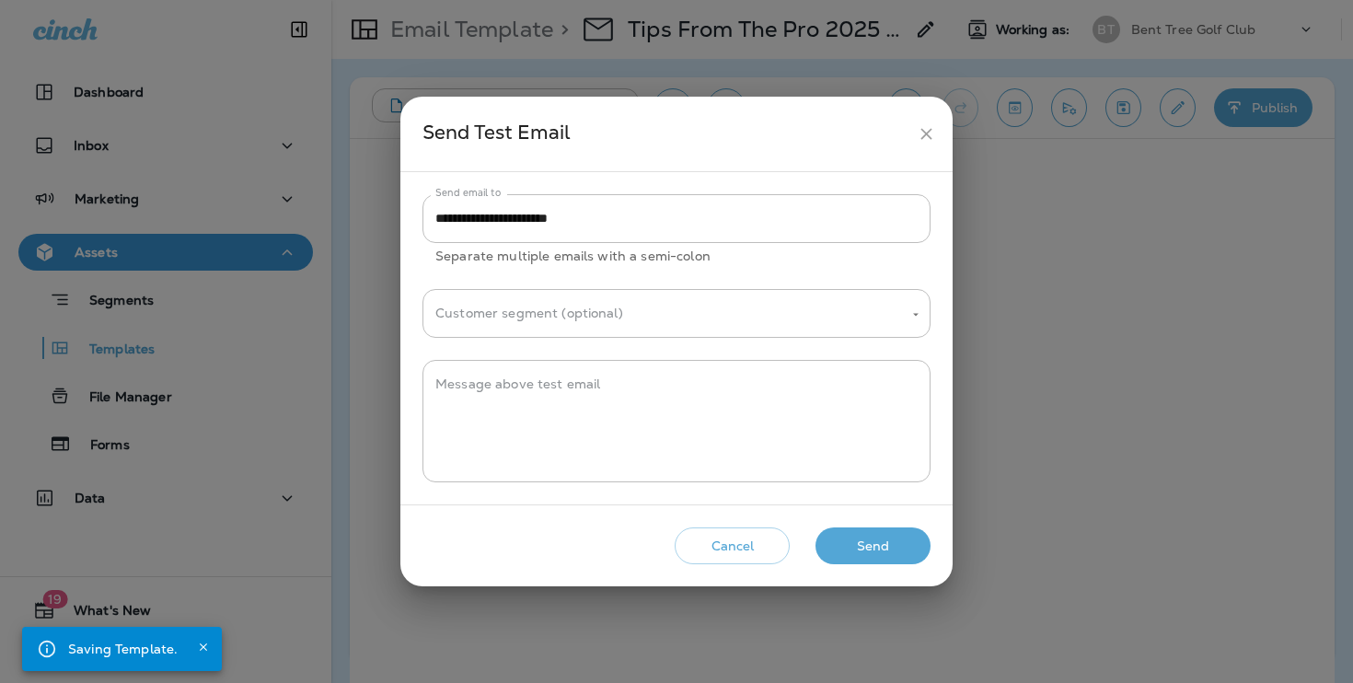
click at [900, 536] on button "Send" at bounding box center [873, 547] width 115 height 38
